Goal: Understand process/instructions: Learn how to perform a task or action

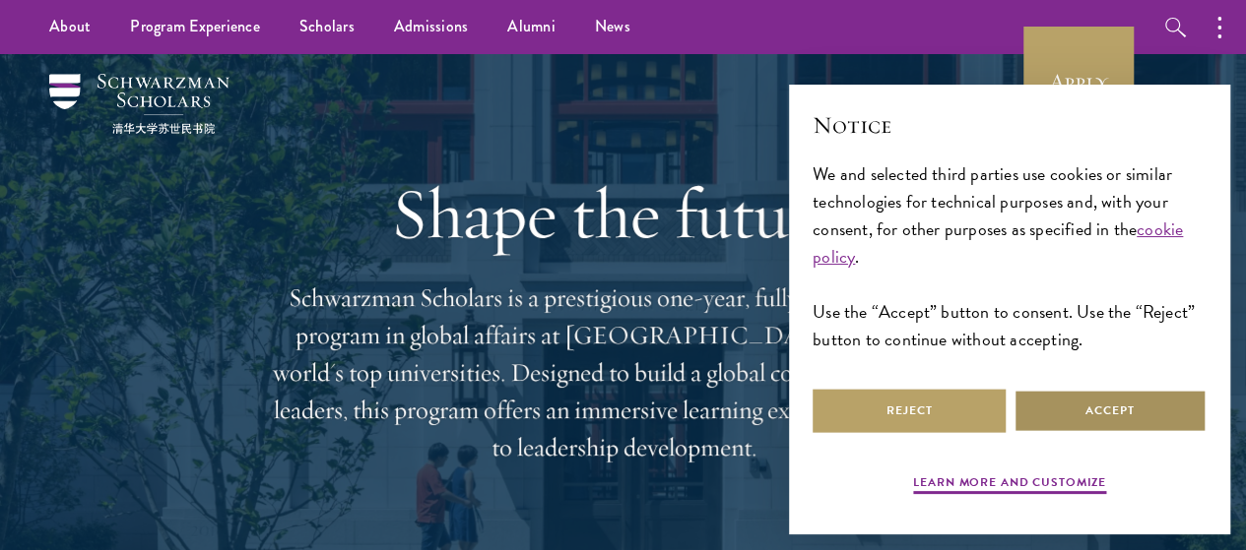
drag, startPoint x: 1106, startPoint y: 398, endPoint x: 665, endPoint y: 346, distance: 444.2
click at [1065, 389] on button "Accept" at bounding box center [1109, 411] width 193 height 44
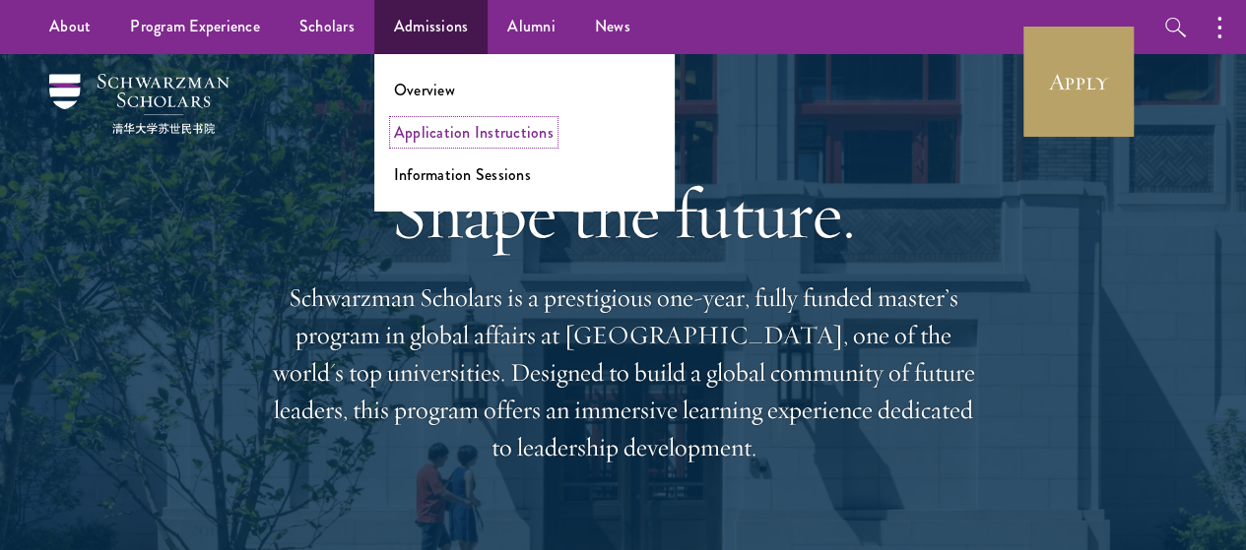
click at [442, 135] on link "Application Instructions" at bounding box center [474, 132] width 160 height 23
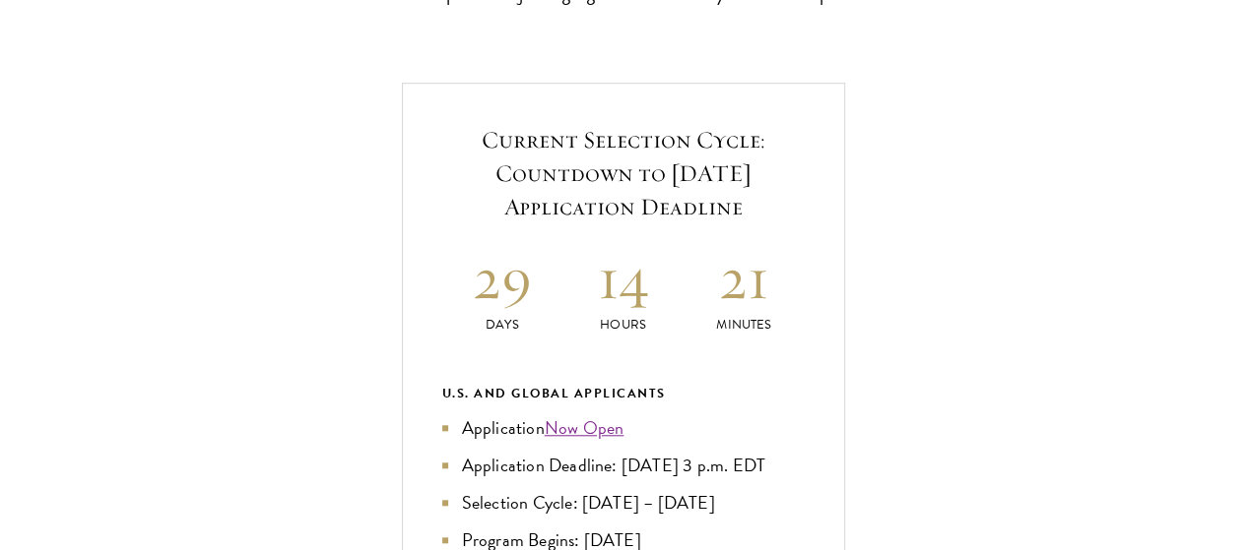
scroll to position [668, 0]
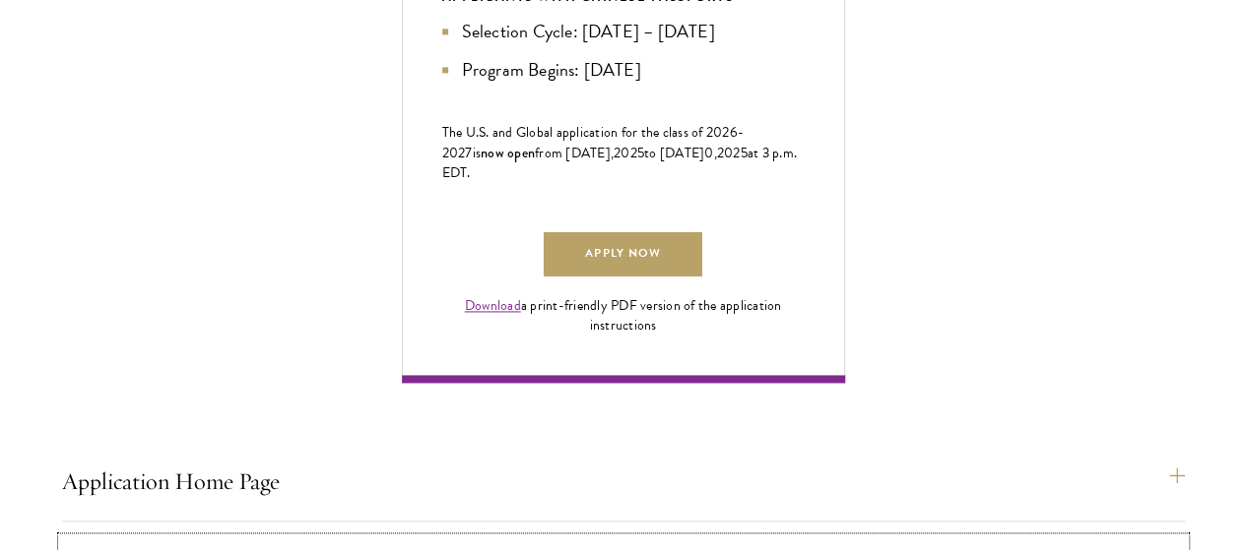
scroll to position [1272, 0]
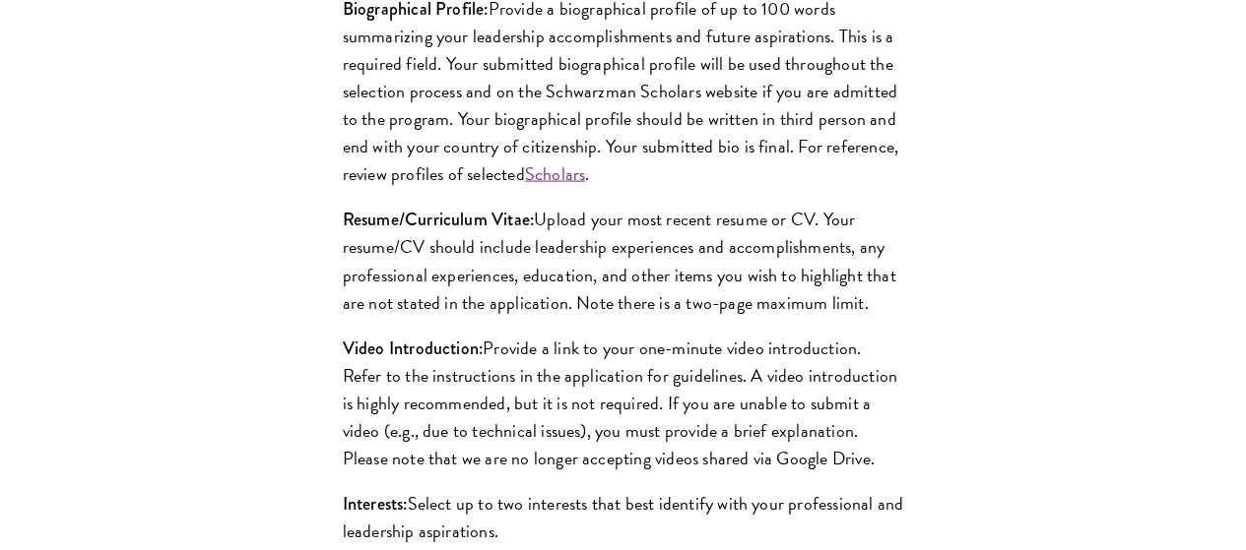
scroll to position [1991, 0]
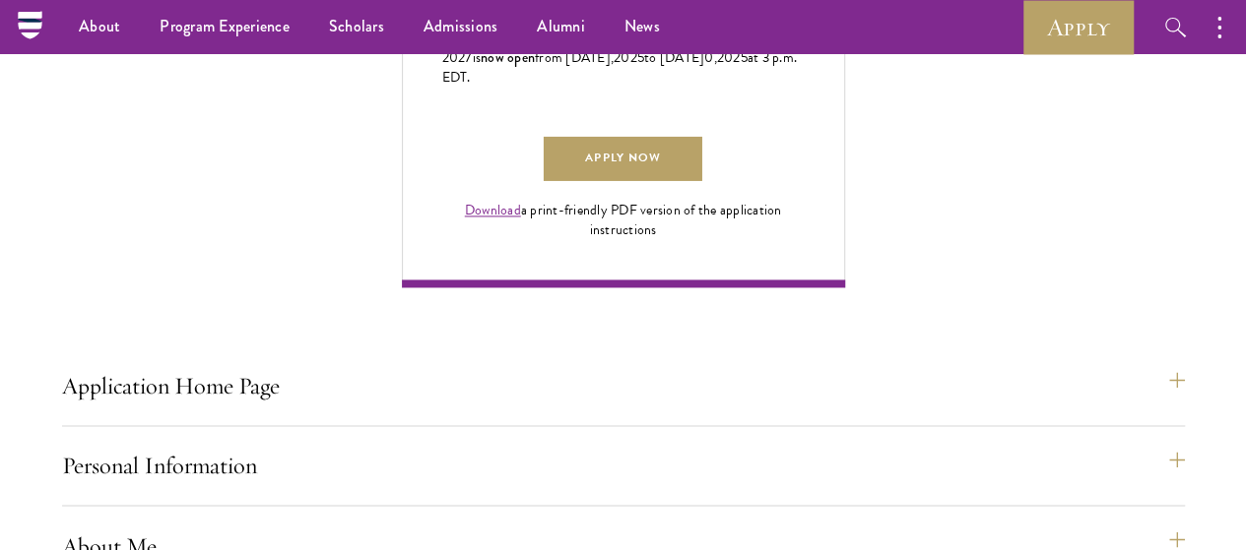
scroll to position [1354, 0]
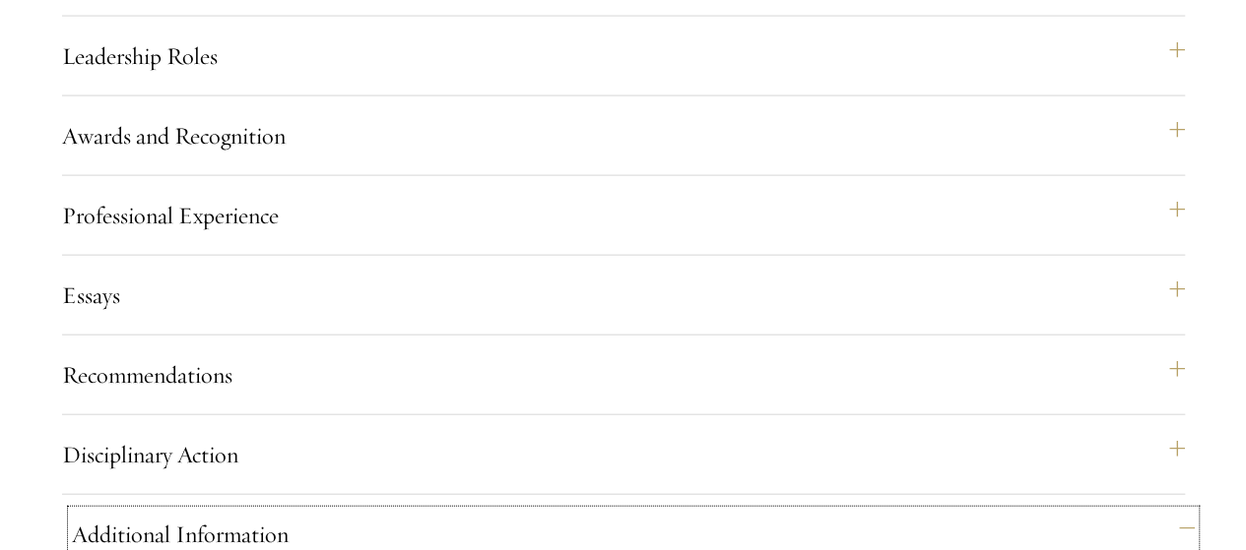
scroll to position [2072, 0]
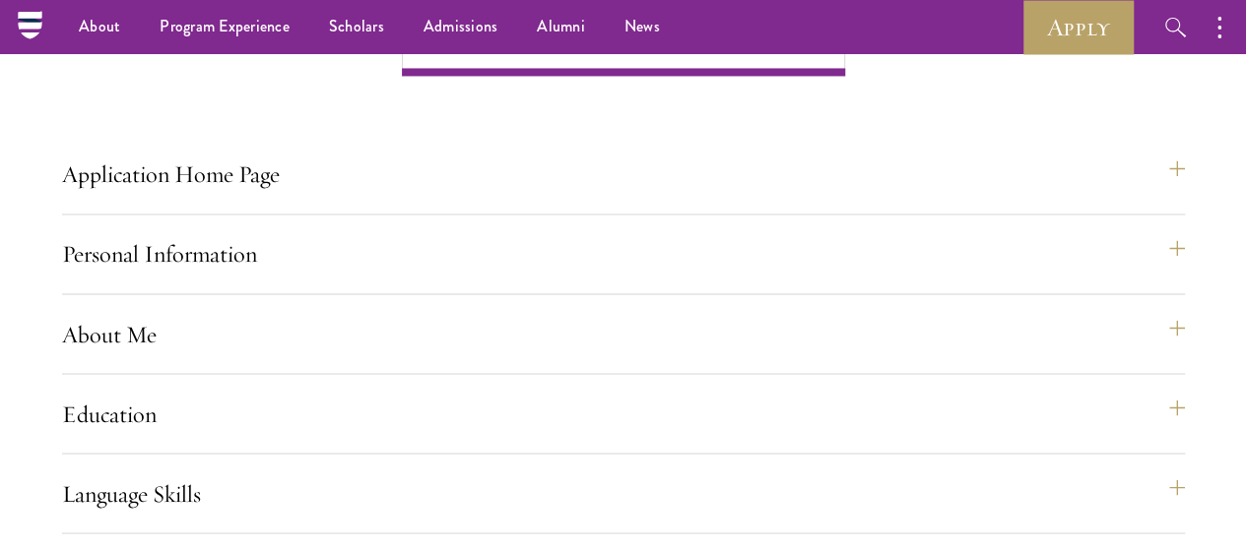
scroll to position [1570, 0]
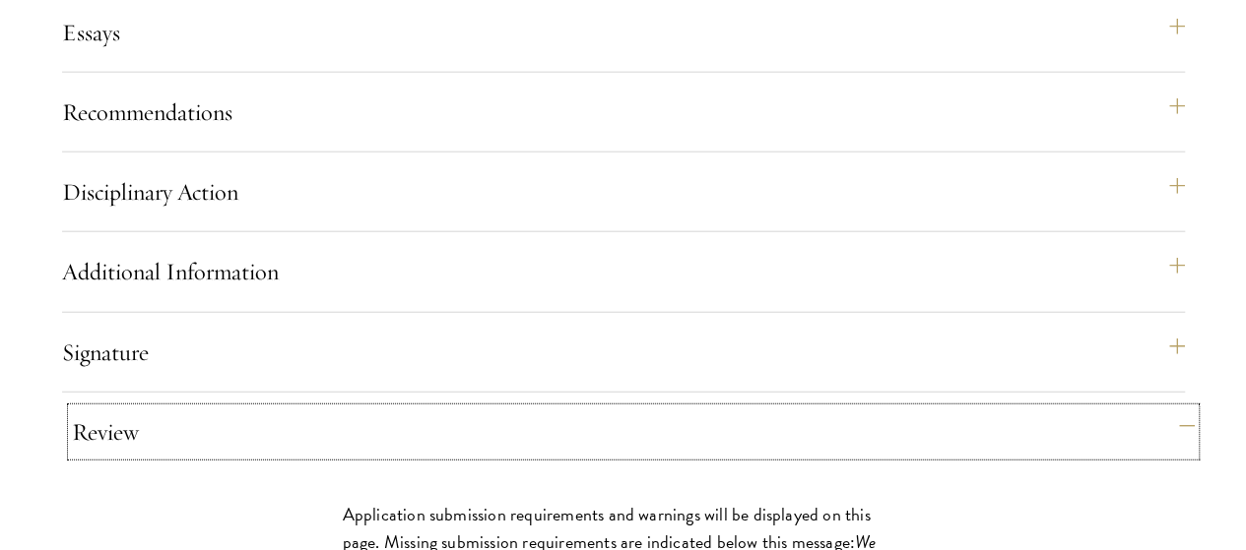
scroll to position [2356, 0]
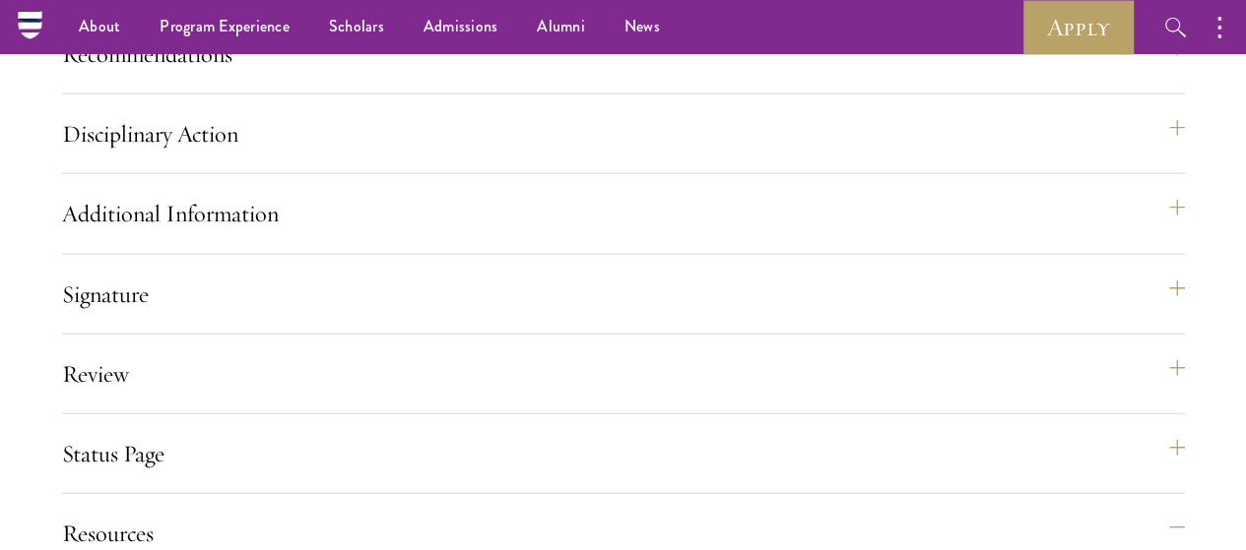
scroll to position [2412, 0]
